Goal: Task Accomplishment & Management: Manage account settings

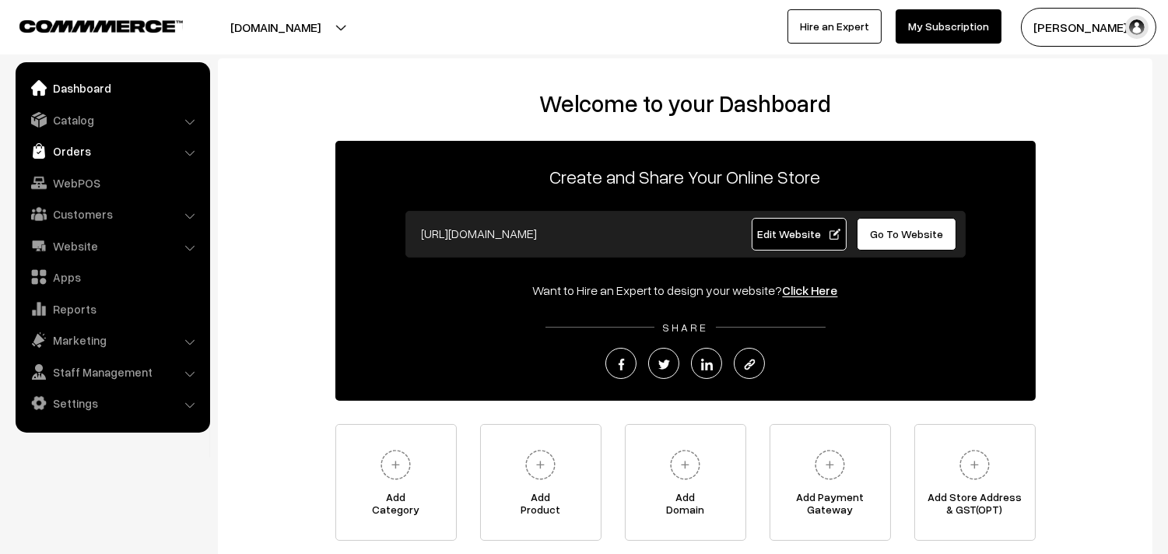
click at [90, 154] on link "Orders" at bounding box center [111, 151] width 185 height 28
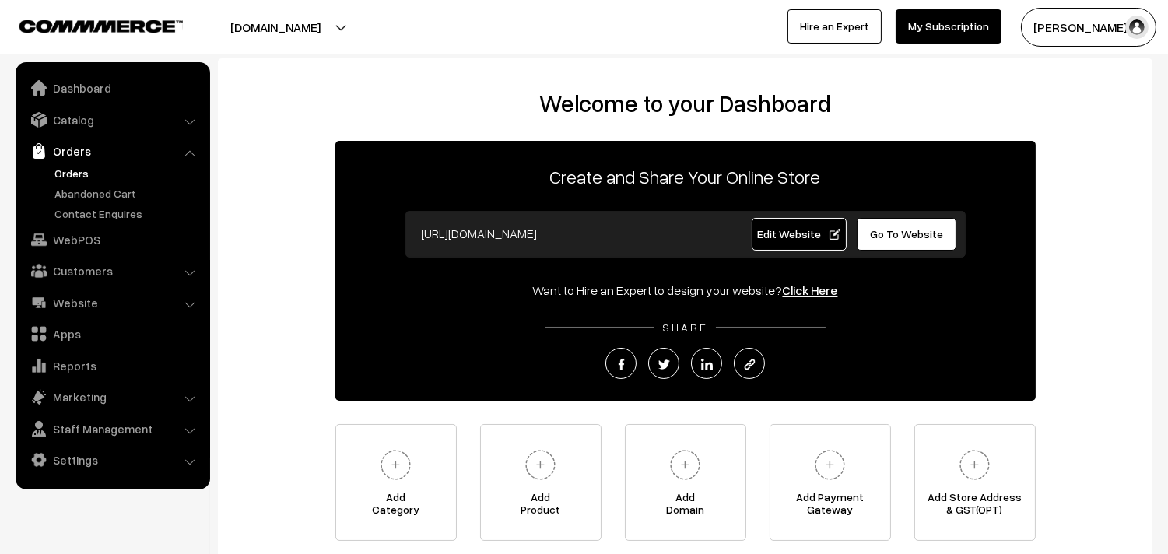
click at [75, 172] on link "Orders" at bounding box center [128, 173] width 154 height 16
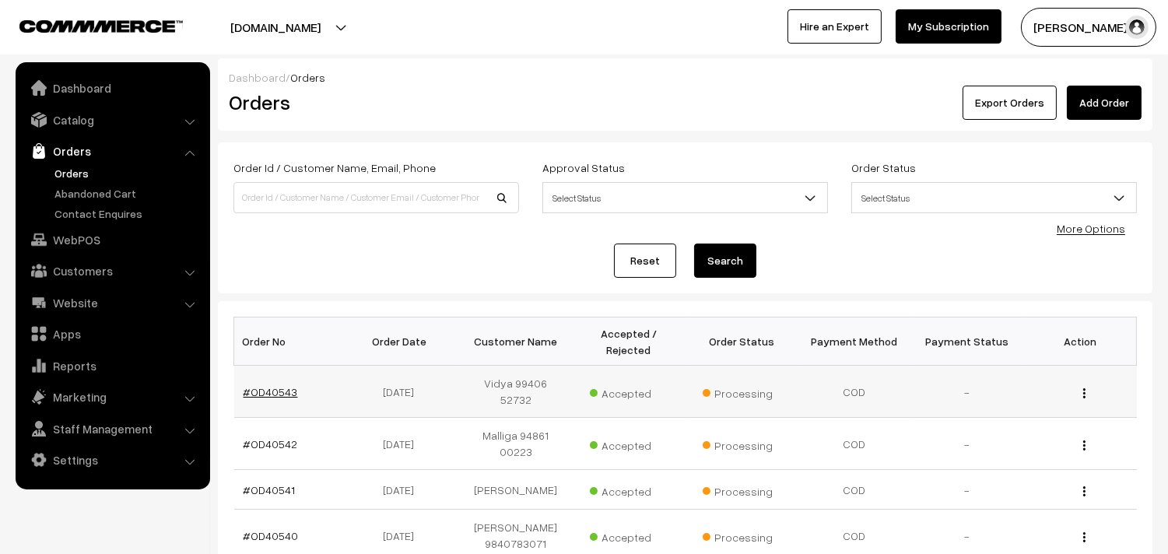
click at [261, 385] on link "#OD40543" at bounding box center [270, 391] width 54 height 13
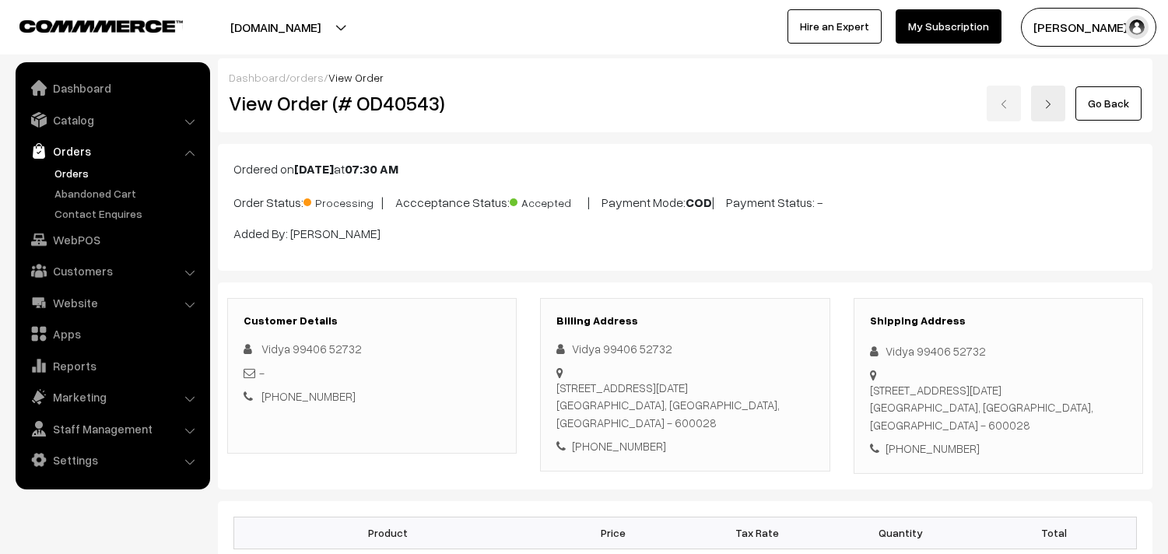
scroll to position [1037, 0]
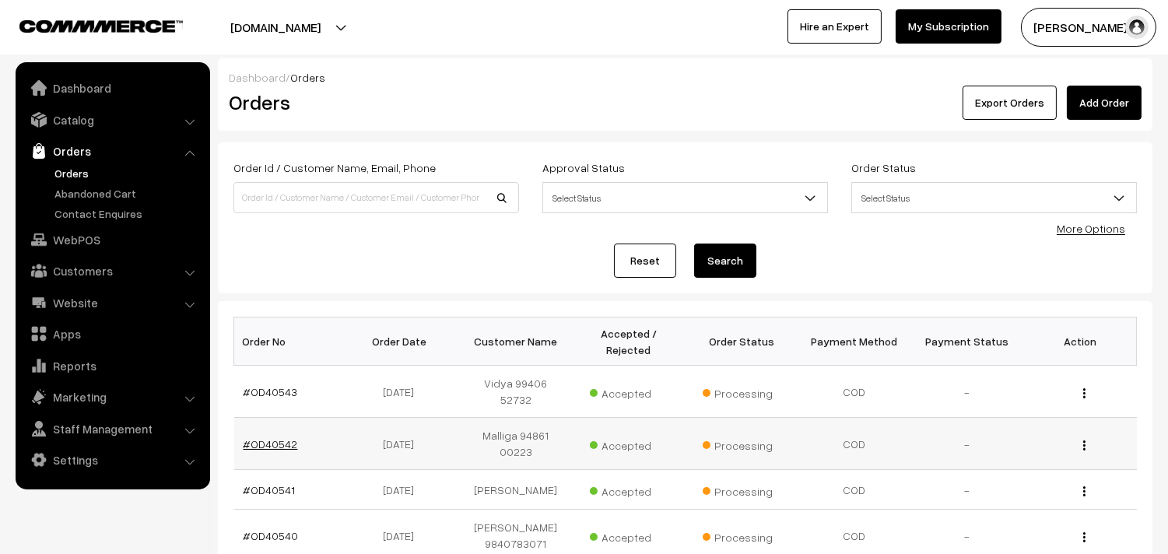
click at [269, 437] on link "#OD40542" at bounding box center [270, 443] width 54 height 13
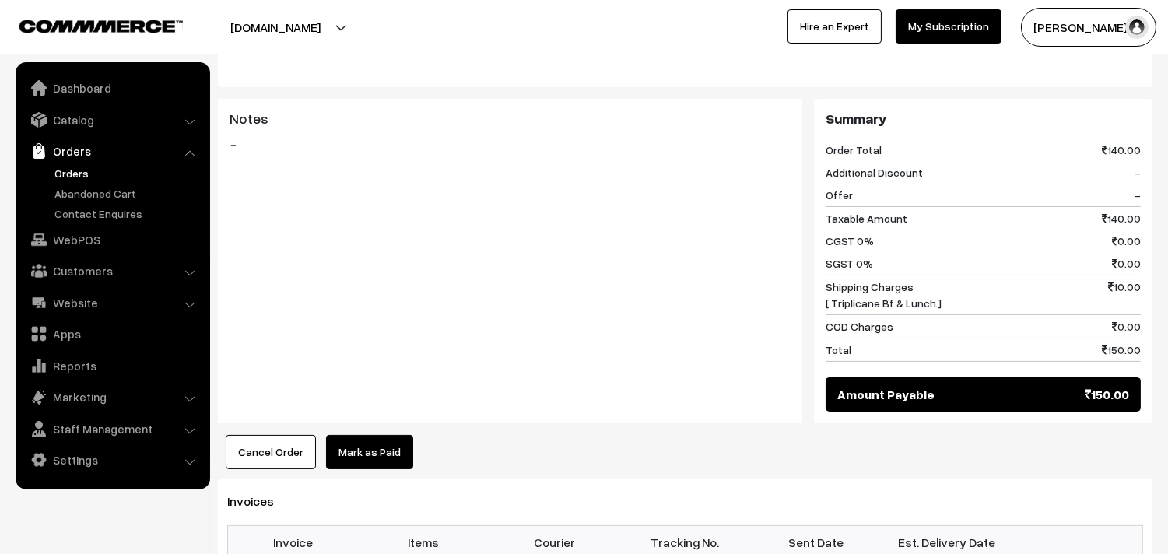
scroll to position [691, 0]
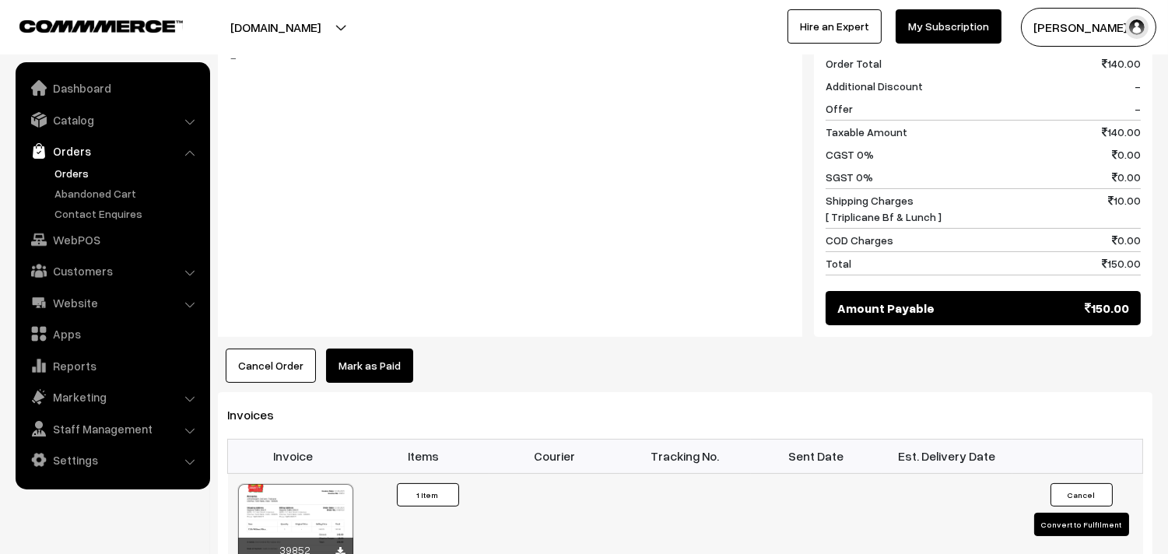
click at [313, 485] on div at bounding box center [295, 523] width 115 height 78
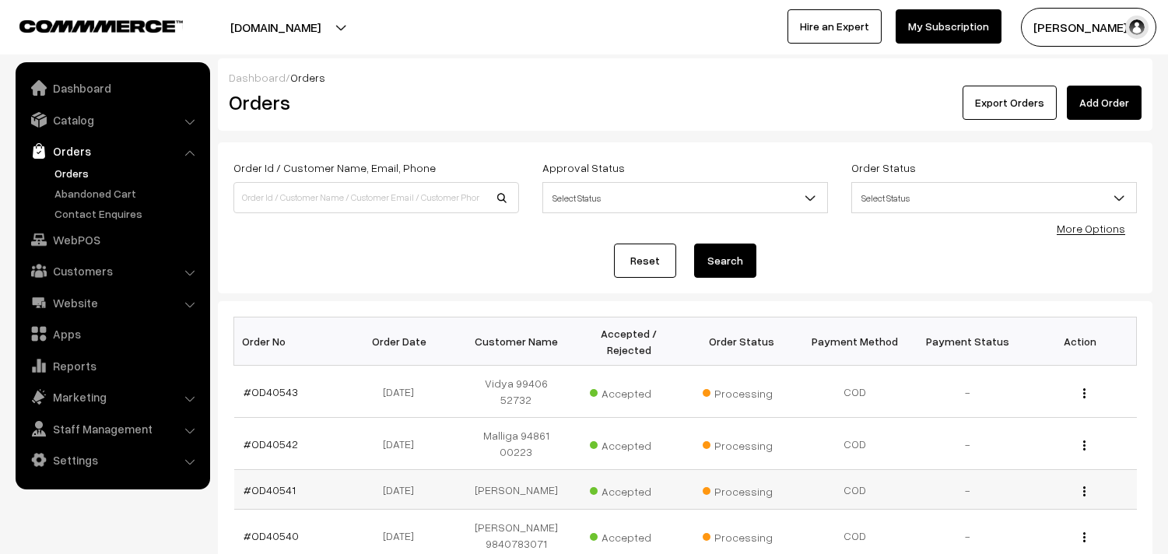
scroll to position [86, 0]
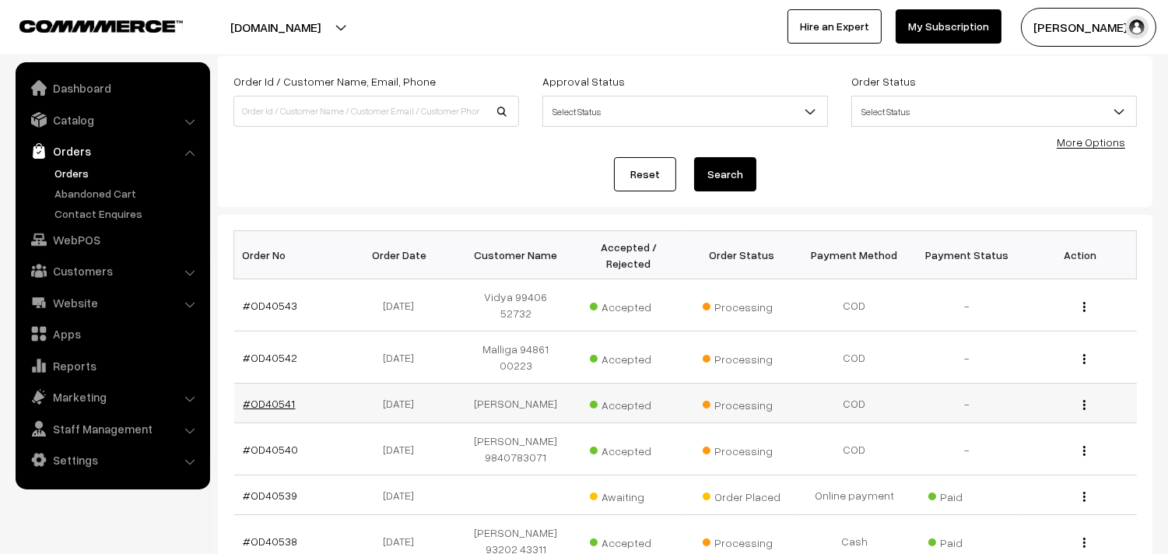
click at [276, 397] on link "#OD40541" at bounding box center [269, 403] width 52 height 13
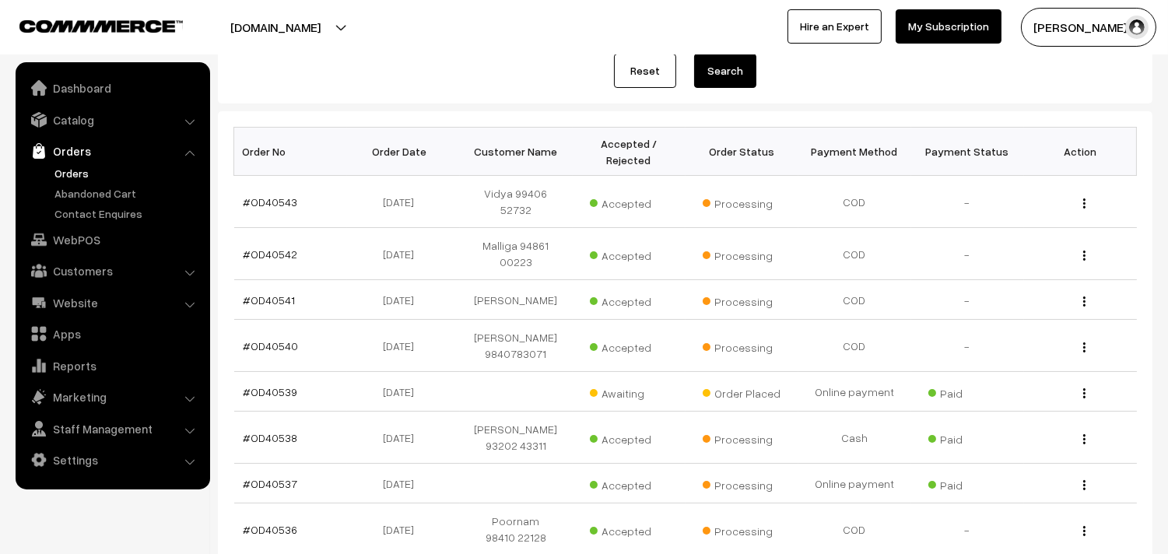
scroll to position [345, 0]
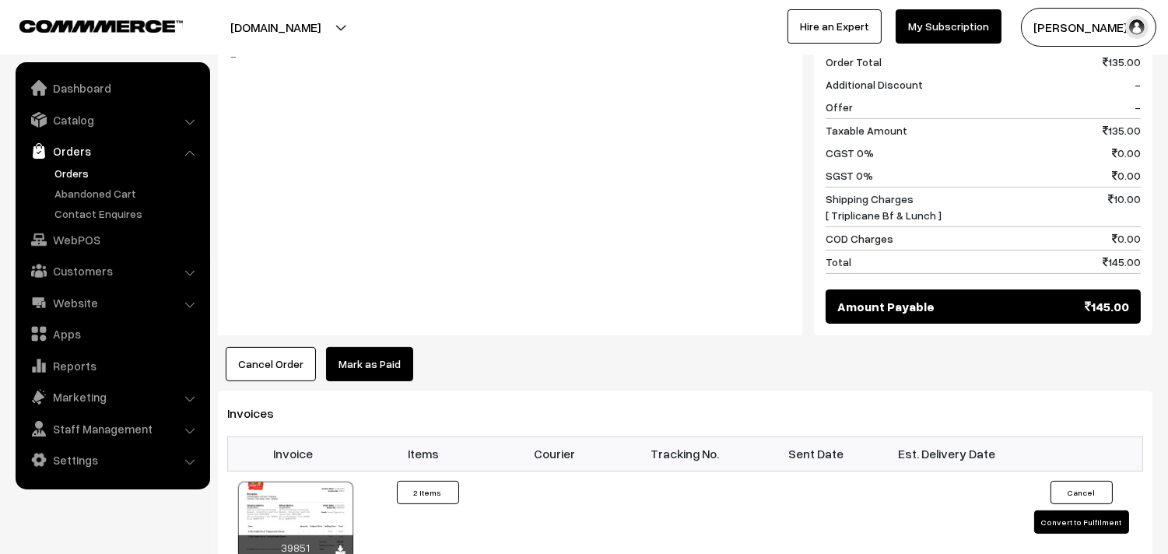
scroll to position [864, 0]
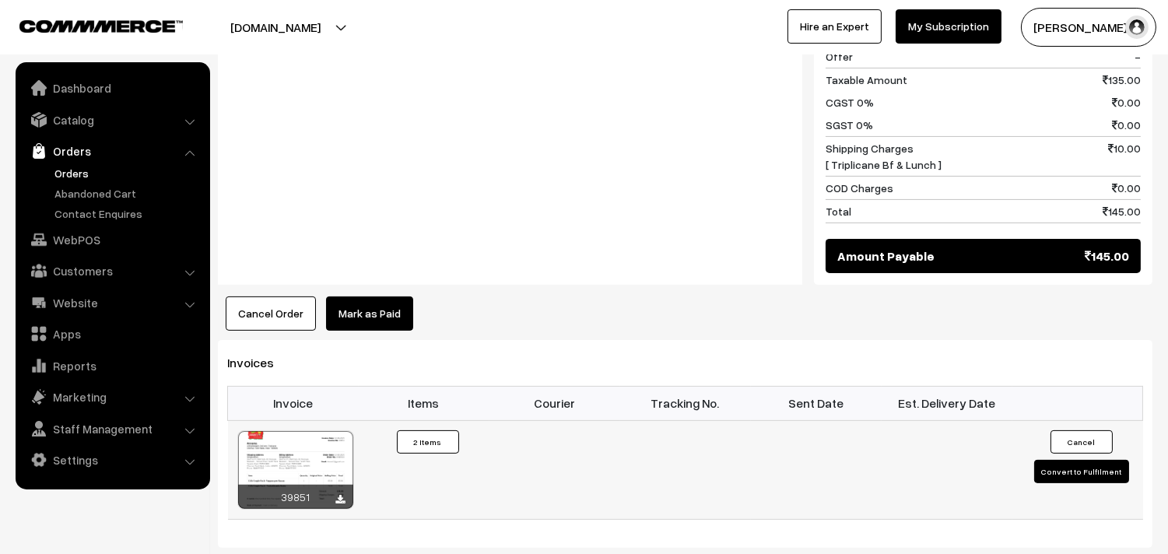
click at [305, 431] on div at bounding box center [295, 470] width 115 height 78
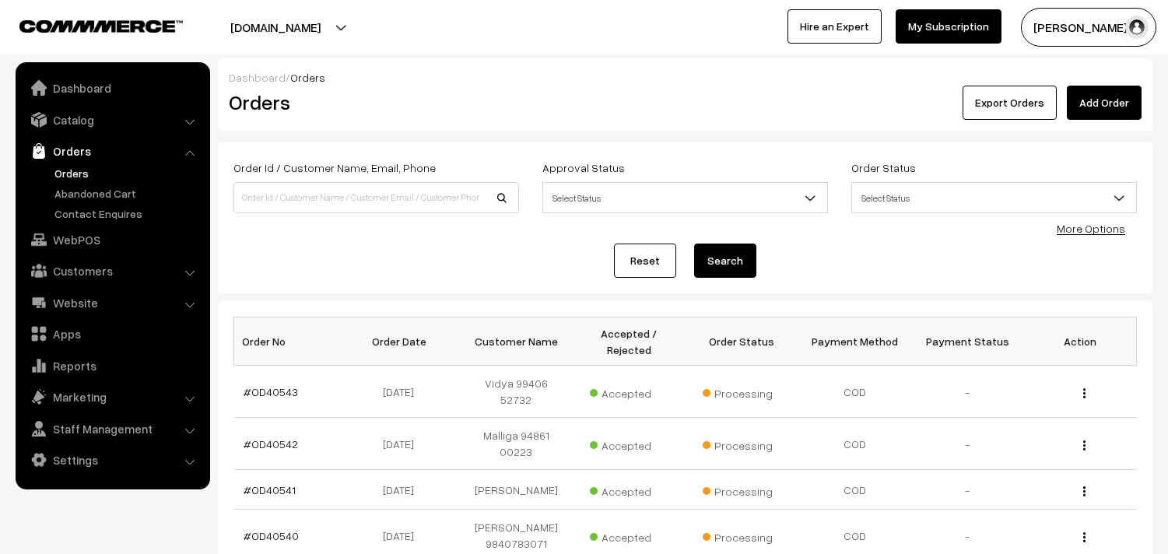
scroll to position [345, 0]
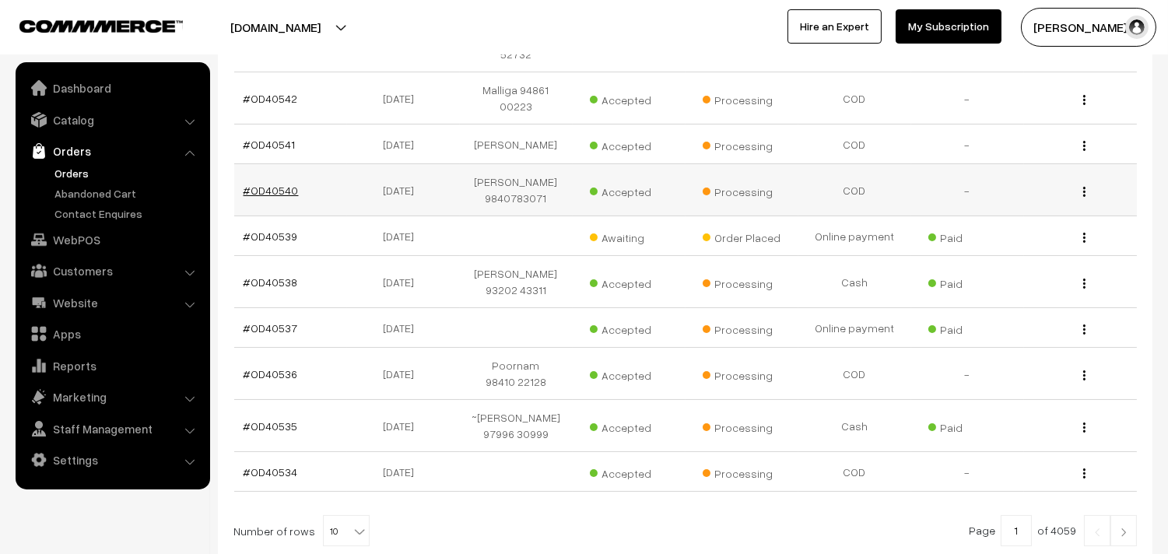
click at [277, 184] on link "#OD40540" at bounding box center [270, 190] width 55 height 13
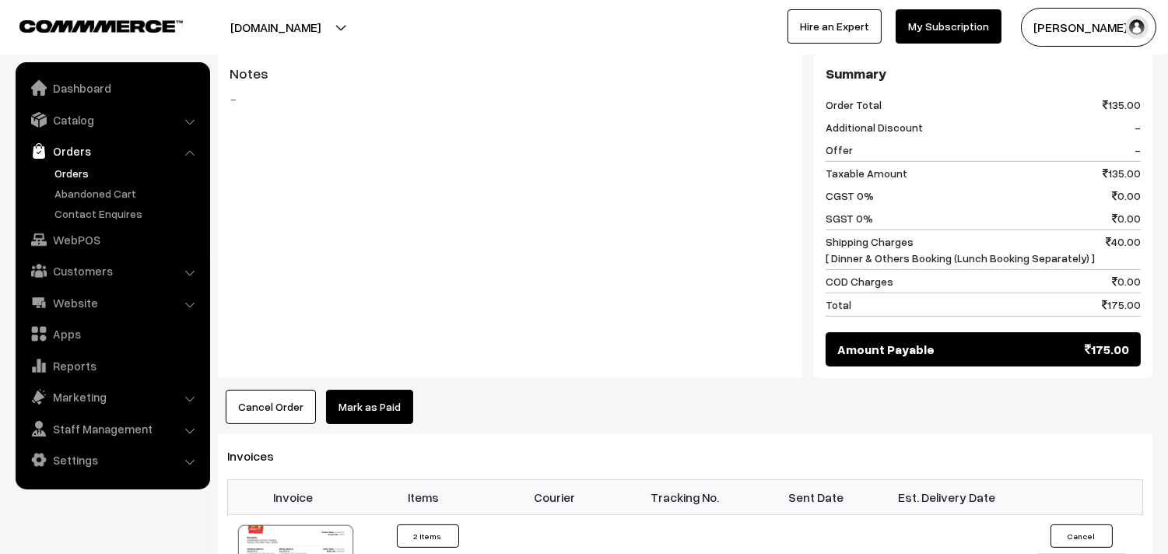
scroll to position [778, 0]
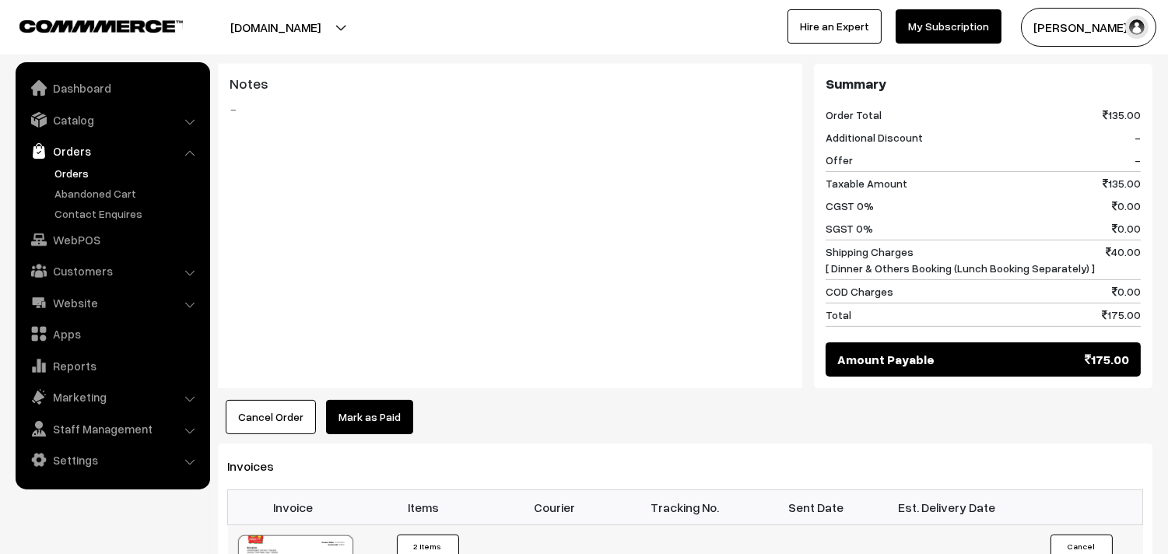
click at [89, 176] on link "Orders" at bounding box center [128, 173] width 154 height 16
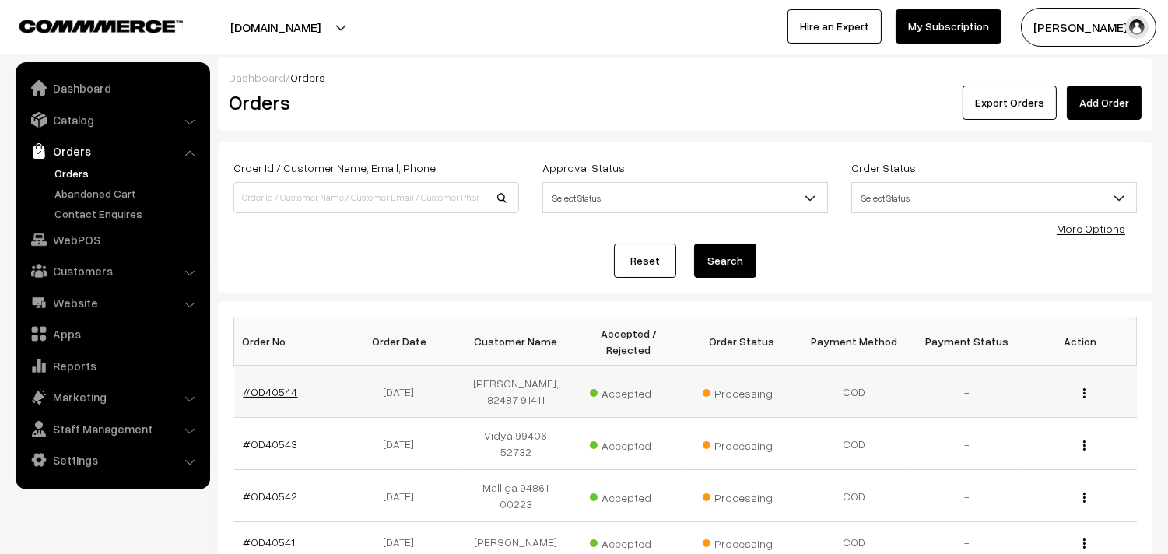
click at [274, 395] on link "#OD40544" at bounding box center [270, 391] width 54 height 13
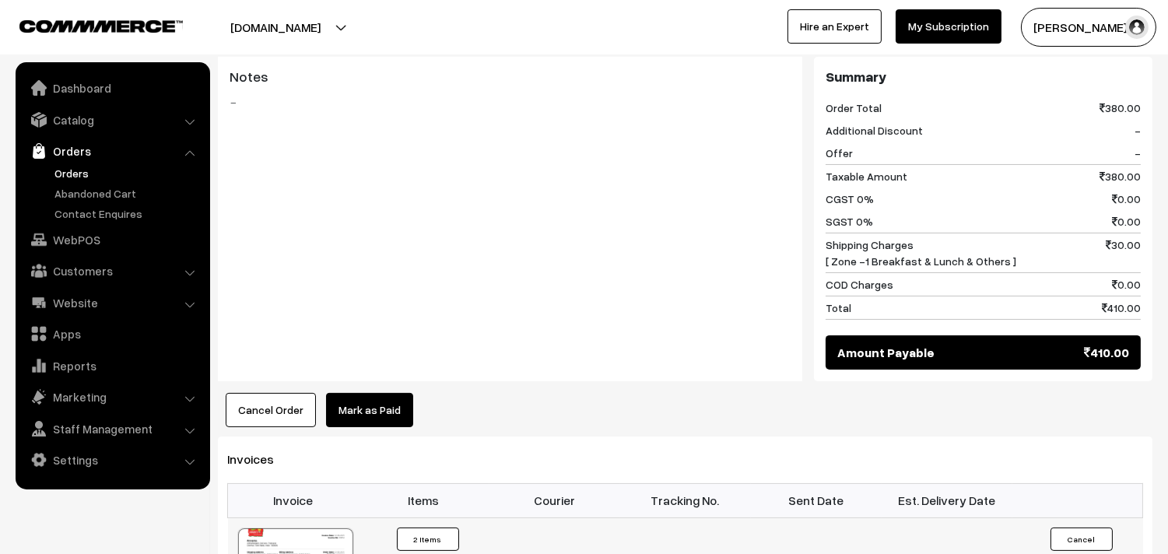
scroll to position [778, 0]
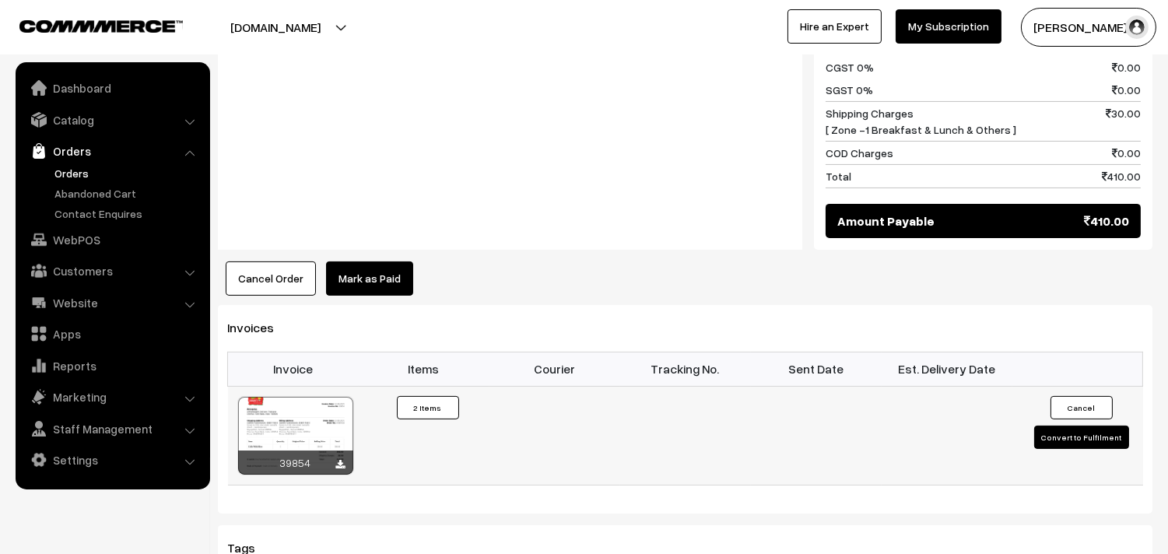
click at [317, 422] on div at bounding box center [295, 436] width 115 height 78
click at [73, 127] on link "Catalog" at bounding box center [111, 120] width 185 height 28
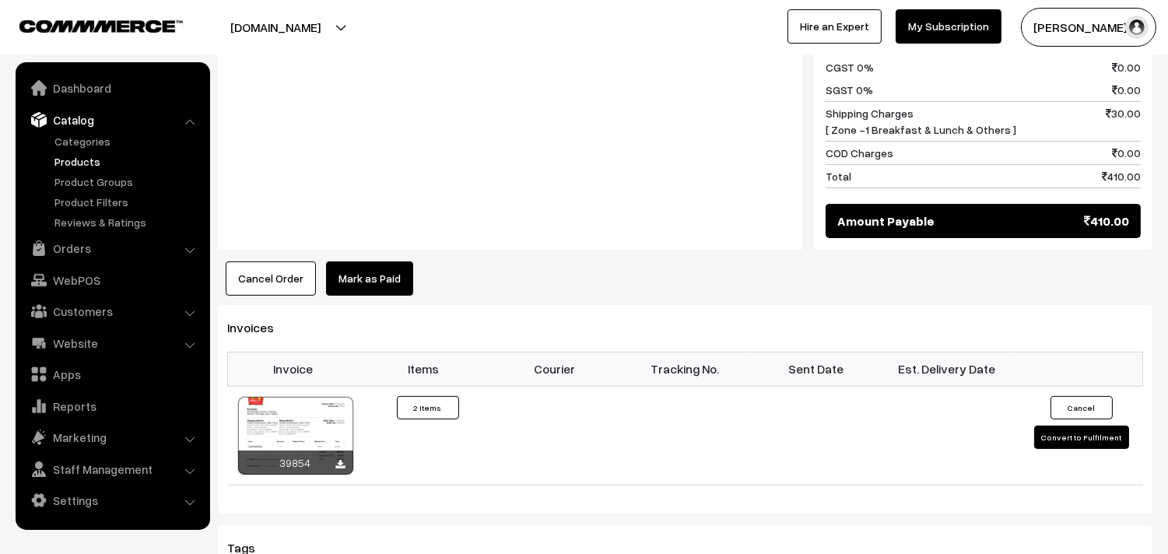
click at [82, 162] on link "Products" at bounding box center [128, 161] width 154 height 16
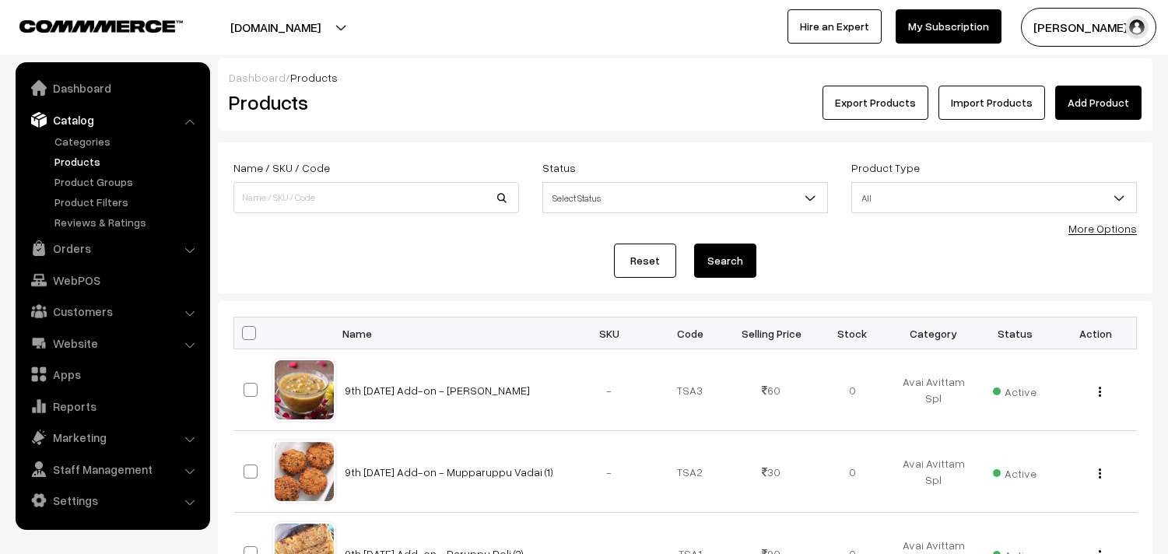
click at [1120, 231] on link "More Options" at bounding box center [1102, 228] width 68 height 13
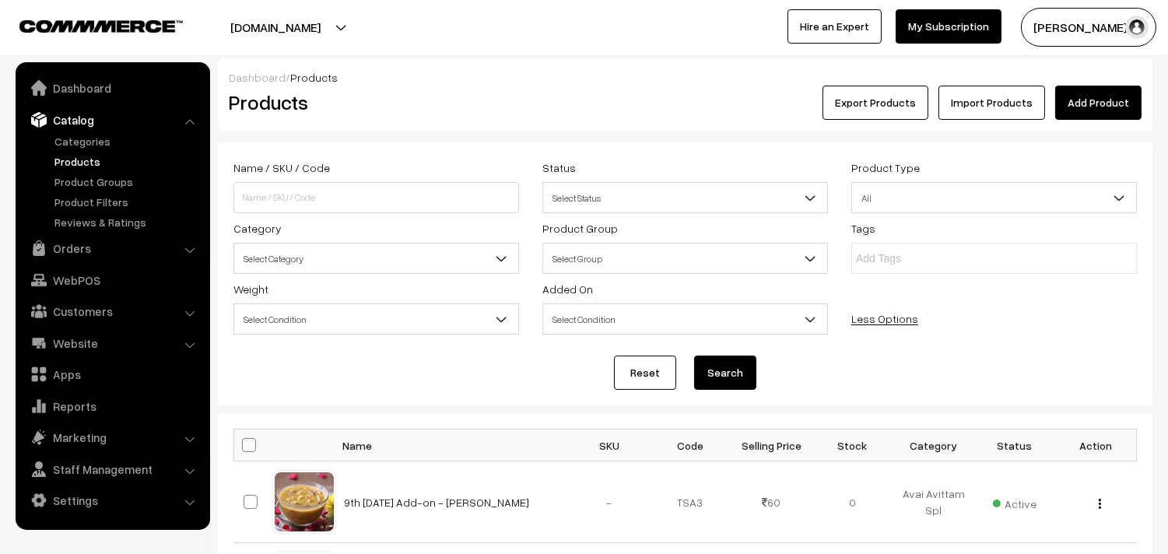
click at [327, 262] on span "Select Category" at bounding box center [376, 258] width 284 height 27
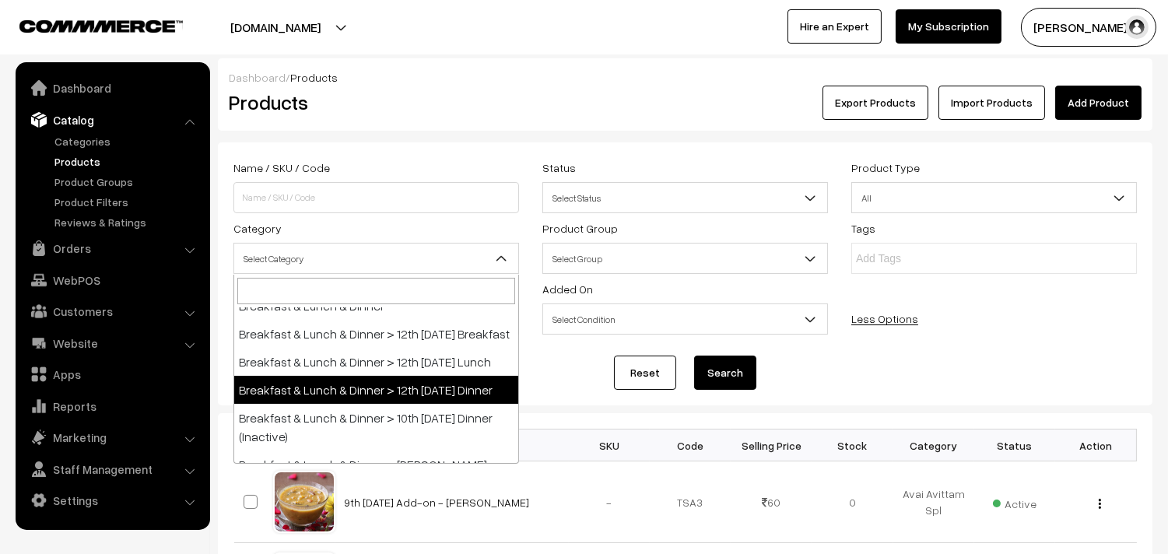
scroll to position [86, 0]
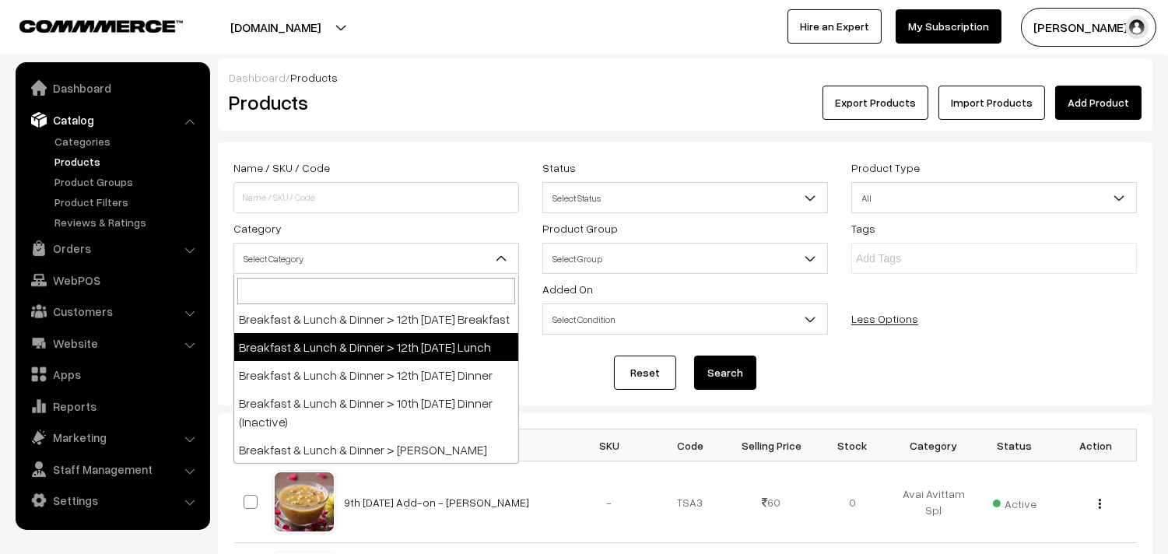
select select "95"
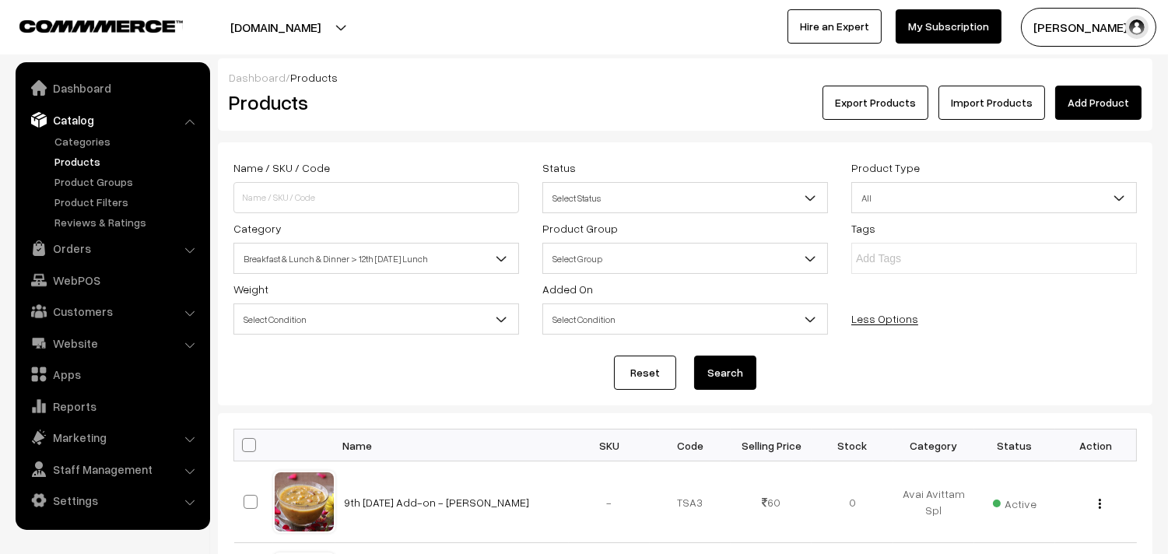
click at [727, 375] on button "Search" at bounding box center [725, 372] width 62 height 34
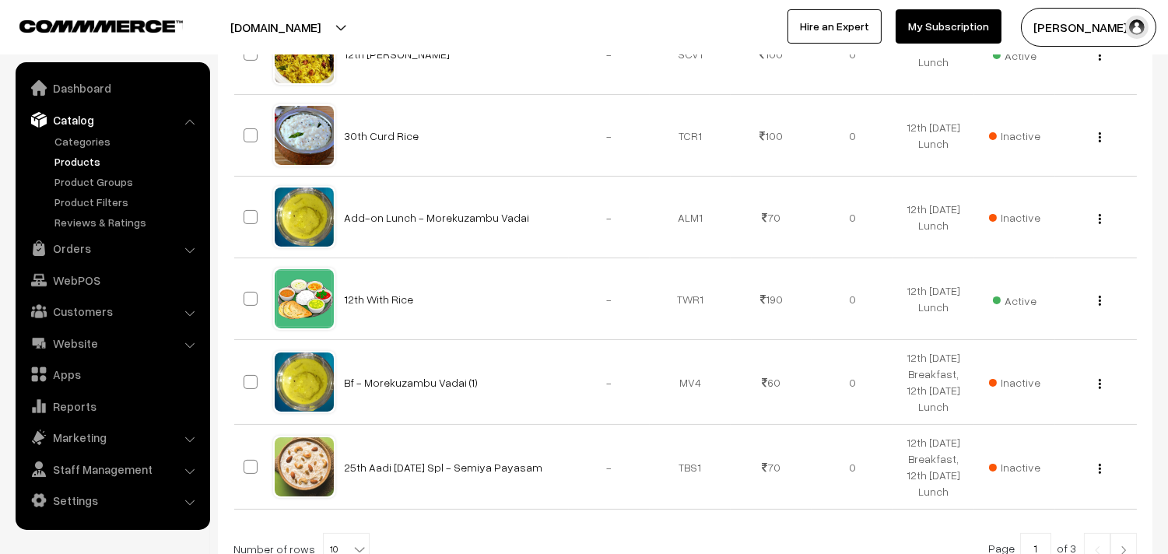
scroll to position [930, 0]
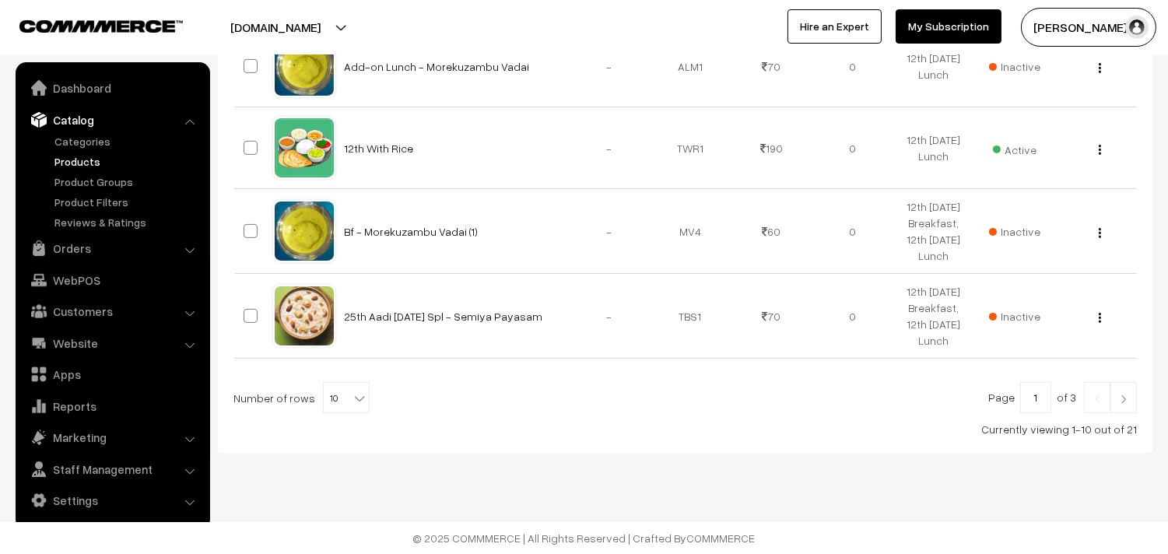
click at [338, 405] on span "10" at bounding box center [346, 398] width 45 height 31
drag, startPoint x: 317, startPoint y: 346, endPoint x: 324, endPoint y: 329, distance: 18.5
select select "50"
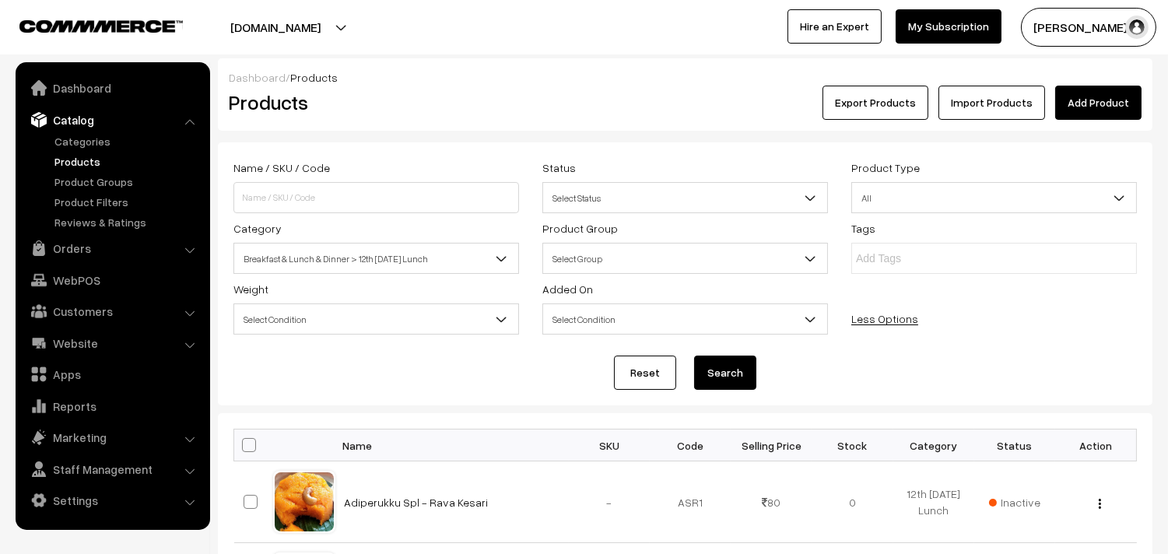
click at [247, 441] on span at bounding box center [249, 445] width 14 height 14
click at [244, 441] on input "checkbox" at bounding box center [239, 445] width 10 height 10
checkbox input "true"
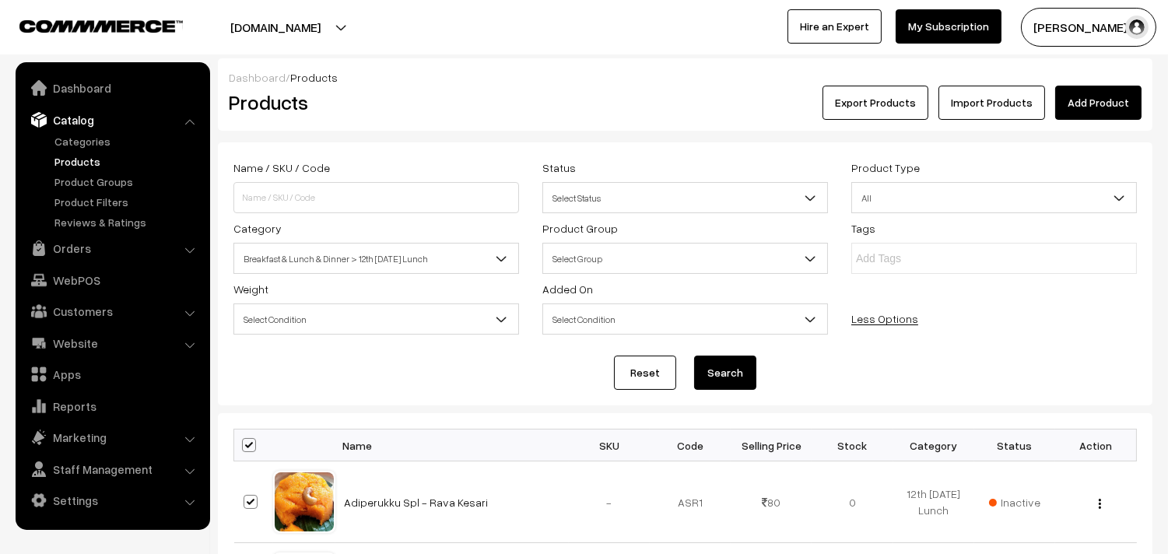
checkbox input "true"
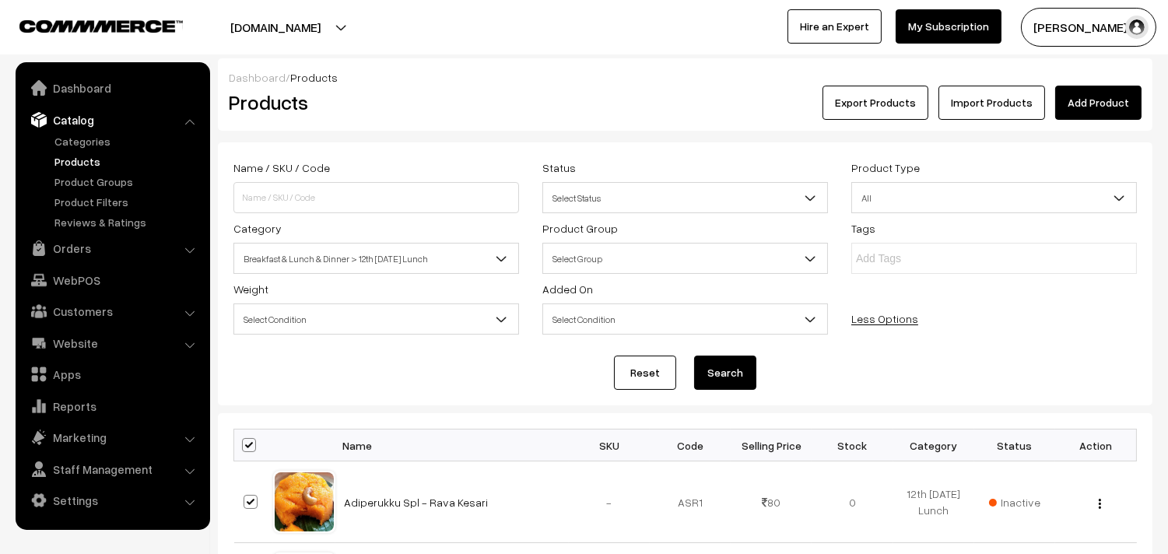
checkbox input "true"
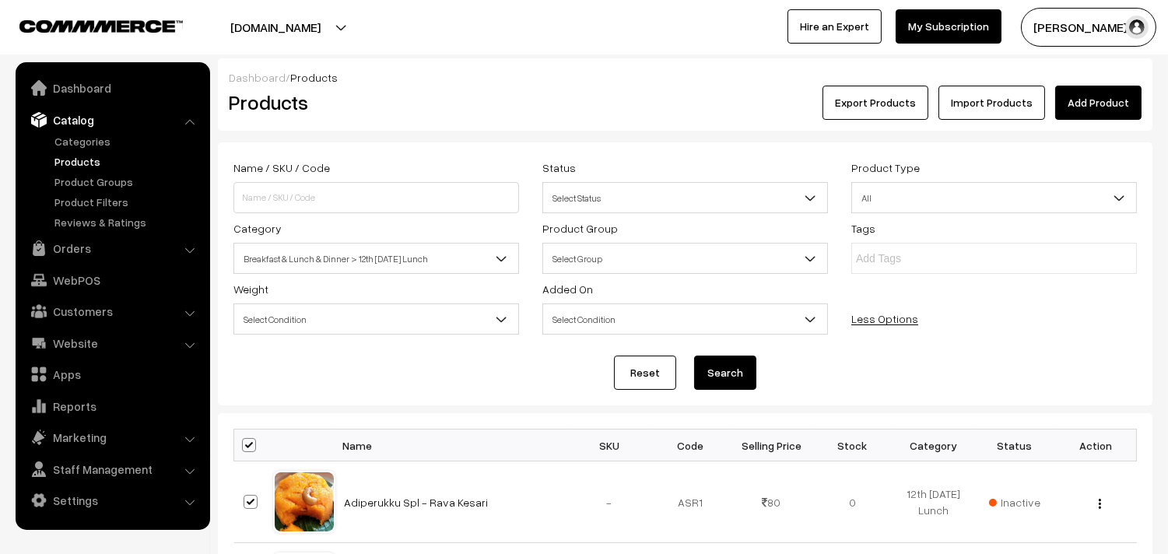
checkbox input "true"
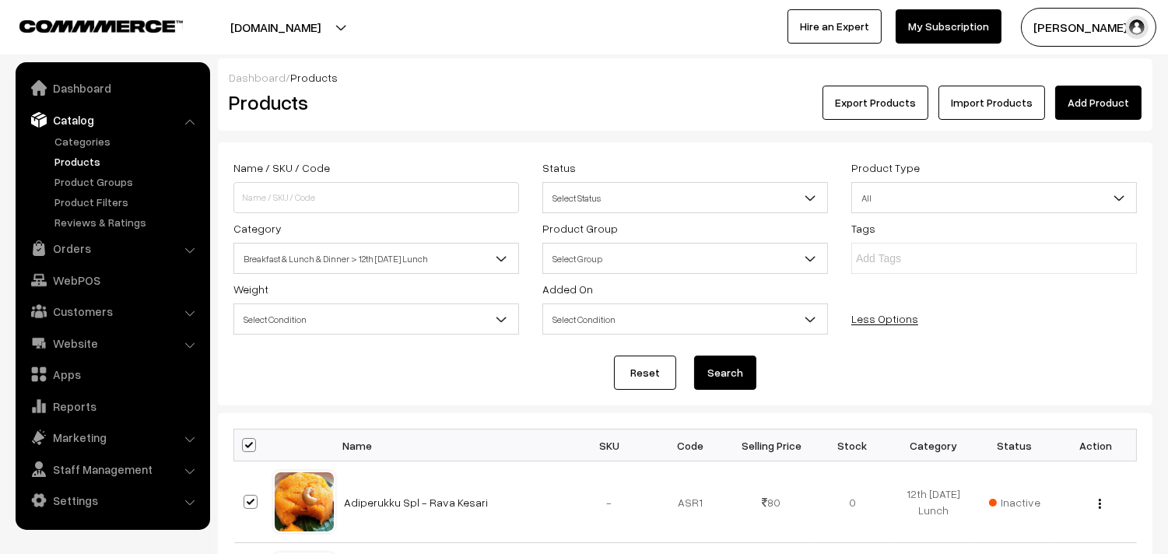
checkbox input "true"
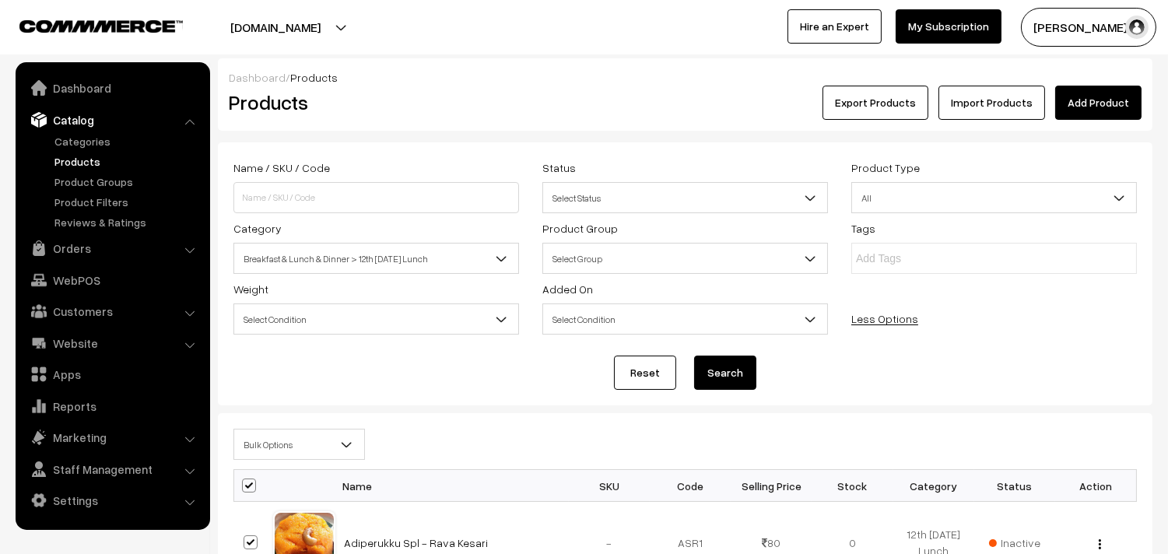
click at [274, 442] on span "Bulk Options" at bounding box center [299, 444] width 130 height 27
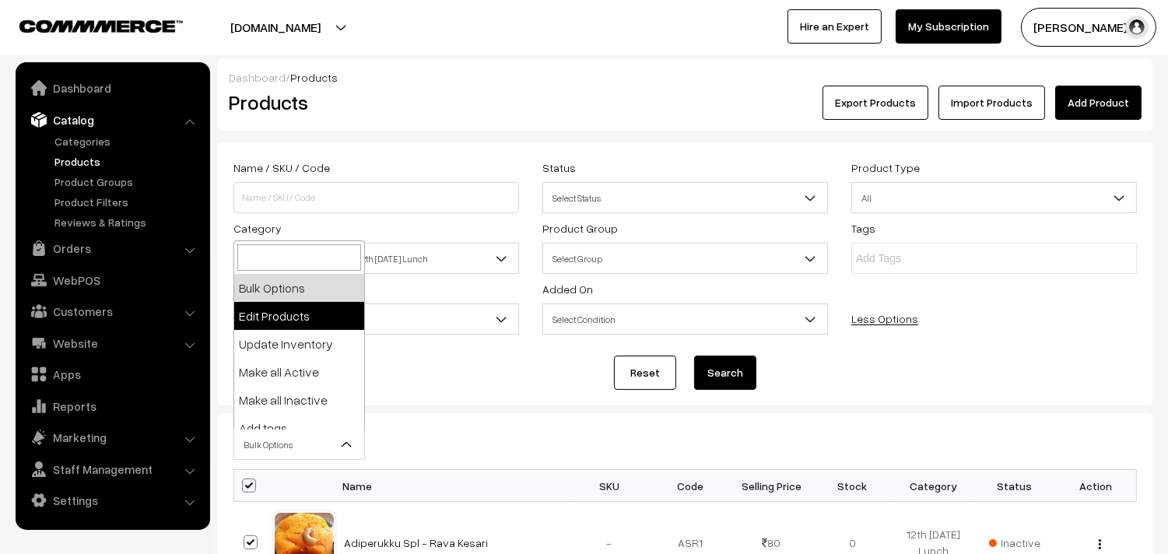
select select "editProduct"
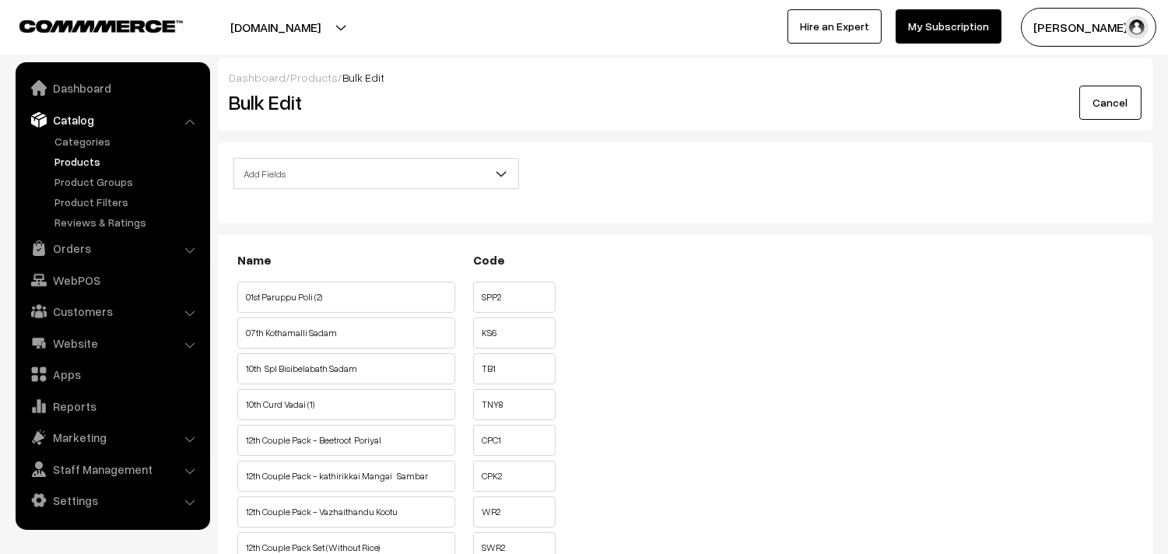
click at [313, 176] on span "Add Fields" at bounding box center [376, 173] width 284 height 27
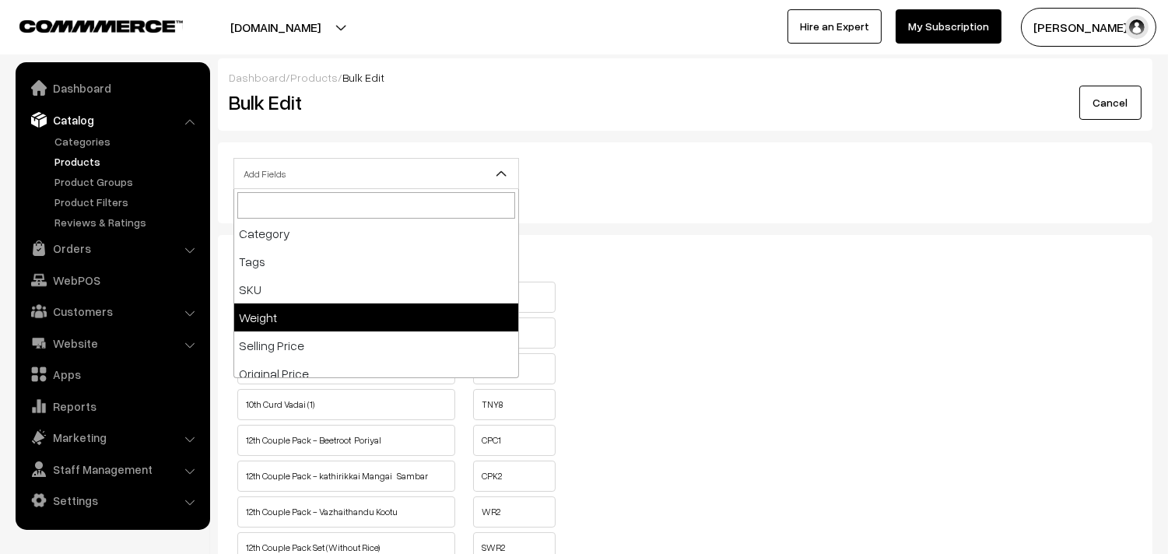
scroll to position [173, 0]
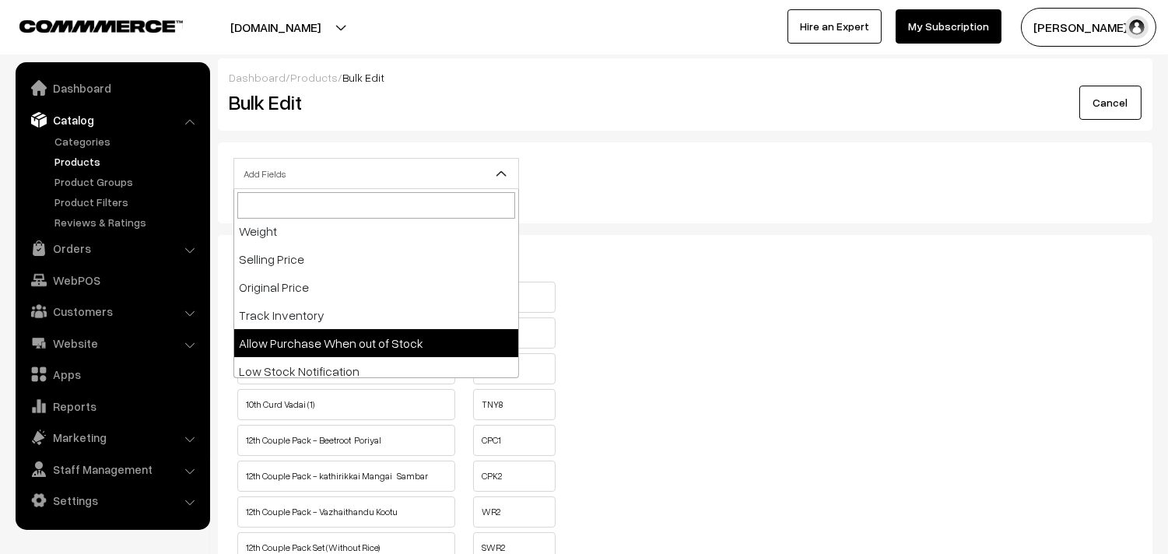
select select "allow-purchase"
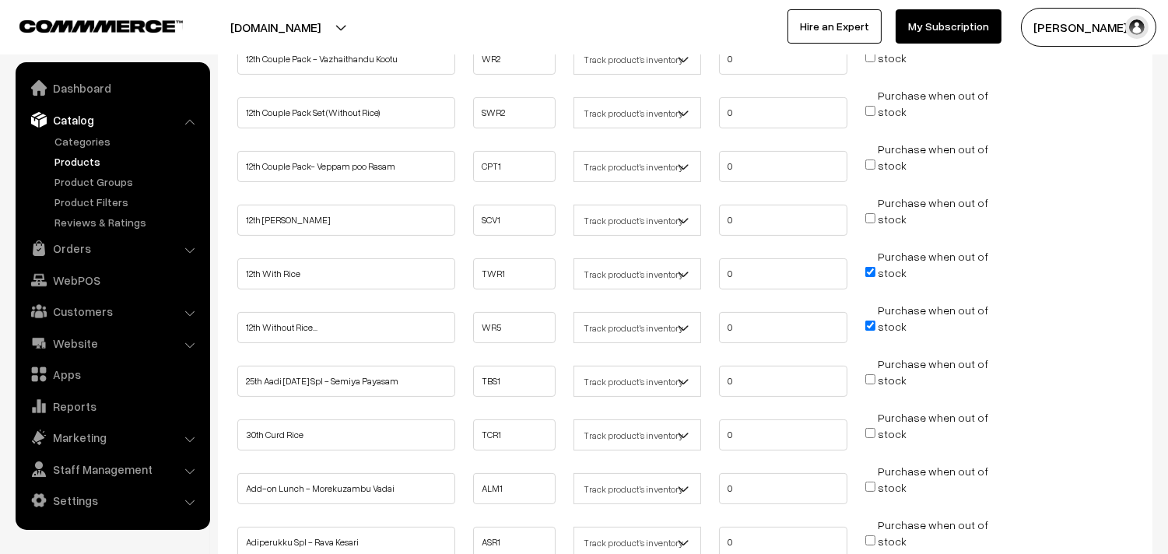
scroll to position [604, 0]
click at [865, 265] on input "Purchase when out of stock" at bounding box center [870, 270] width 10 height 10
checkbox input "false"
click at [871, 319] on input "Purchase when out of stock" at bounding box center [870, 324] width 10 height 10
checkbox input "false"
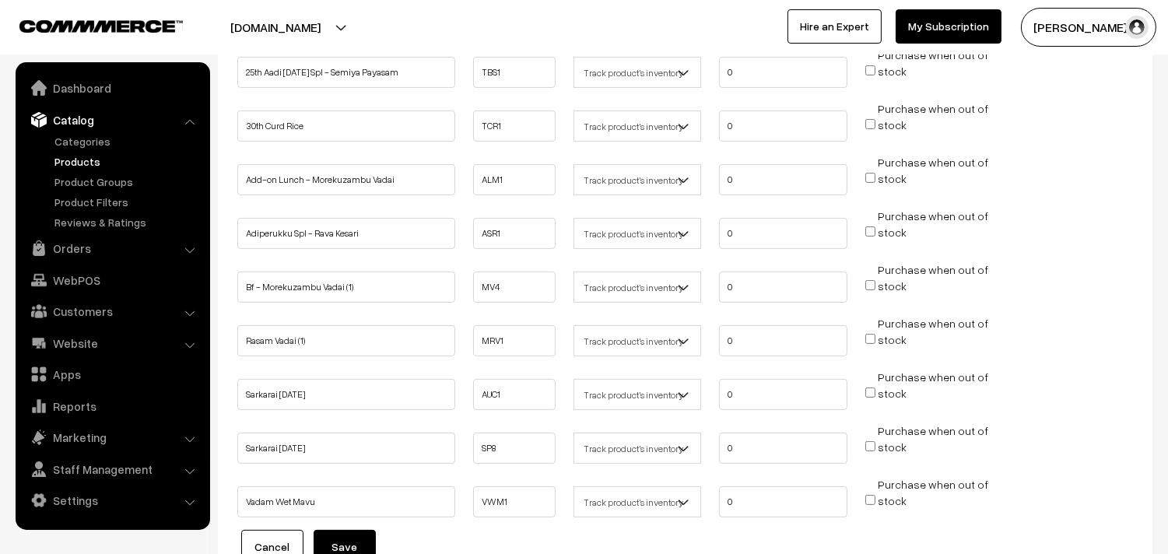
scroll to position [1050, 0]
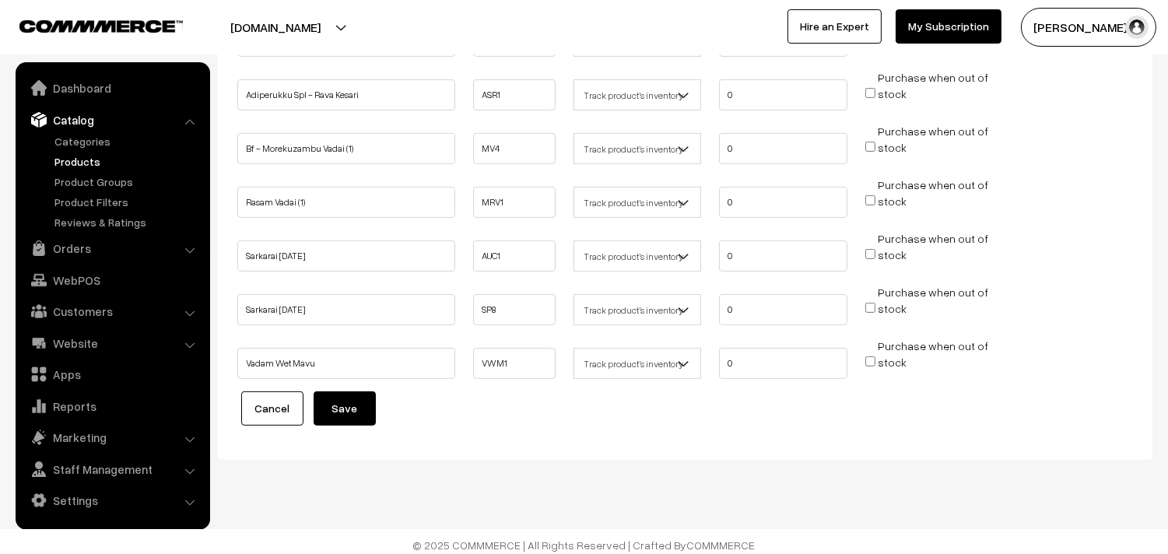
click at [346, 398] on button "Save" at bounding box center [344, 408] width 62 height 34
